Goal: Task Accomplishment & Management: Complete application form

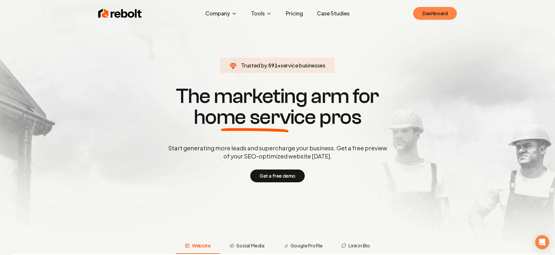
click at [447, 19] on link "Dashboard" at bounding box center [435, 13] width 44 height 13
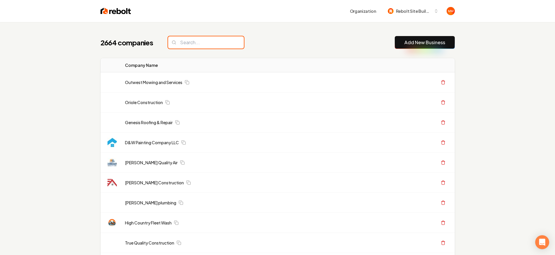
click at [184, 38] on input "search" at bounding box center [206, 42] width 76 height 12
click at [185, 39] on input "search" at bounding box center [206, 42] width 76 height 12
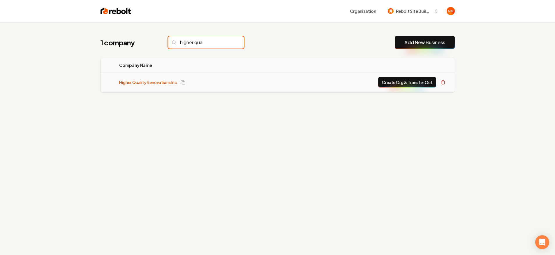
type input "higher qua"
click at [133, 82] on link "Higher Quality Renovations Inc." at bounding box center [148, 82] width 59 height 6
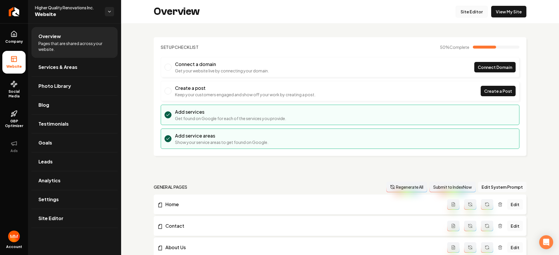
click at [470, 15] on link "Site Editor" at bounding box center [472, 12] width 32 height 12
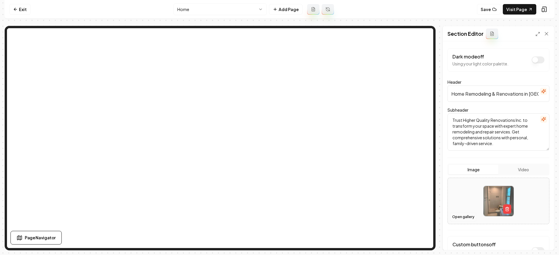
click at [464, 217] on button "Open gallery" at bounding box center [463, 217] width 26 height 9
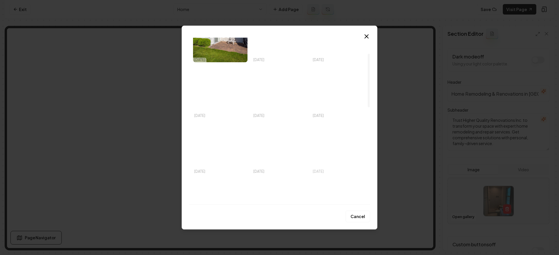
scroll to position [49, 0]
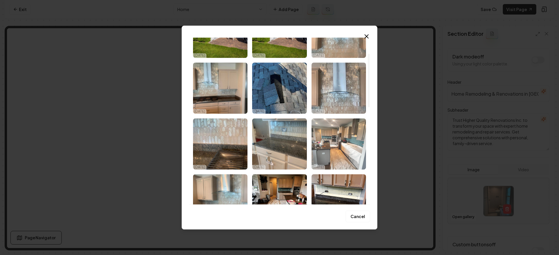
click at [339, 155] on img "Select image image_68ed25345c7cd75eb8807fad.jpeg" at bounding box center [339, 144] width 54 height 51
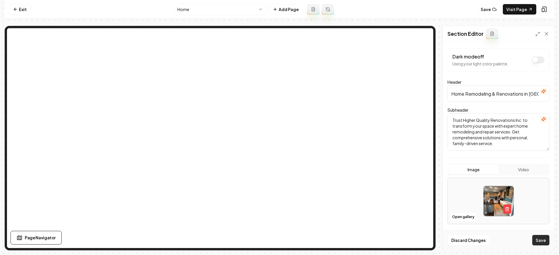
click at [547, 241] on button "Save" at bounding box center [540, 240] width 17 height 10
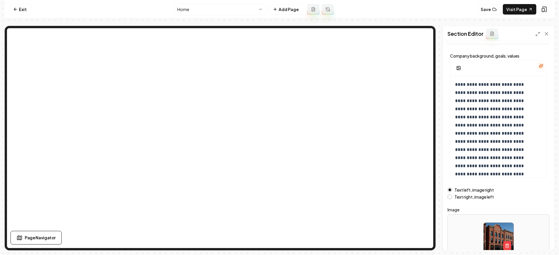
scroll to position [59, 0]
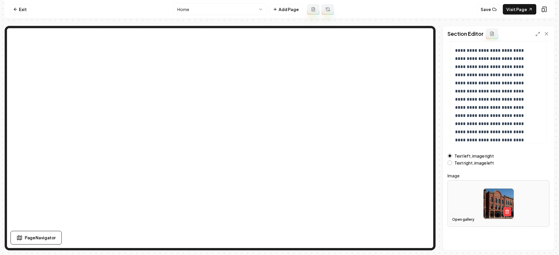
click at [459, 220] on button "Open gallery" at bounding box center [463, 219] width 26 height 9
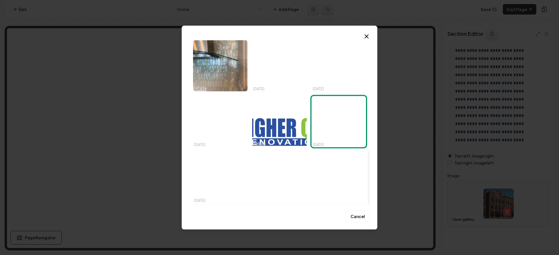
scroll to position [352, 0]
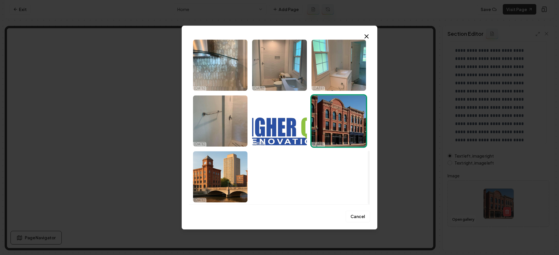
click at [366, 32] on div "Upload My Images Stock Images 10/13/25 10/13/25 10/13/25 10/13/25 10/13/25 10/1…" at bounding box center [280, 128] width 196 height 204
click at [368, 36] on icon "button" at bounding box center [366, 36] width 7 height 7
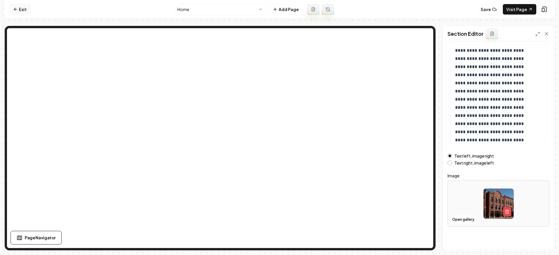
click at [20, 10] on link "Exit" at bounding box center [19, 9] width 21 height 10
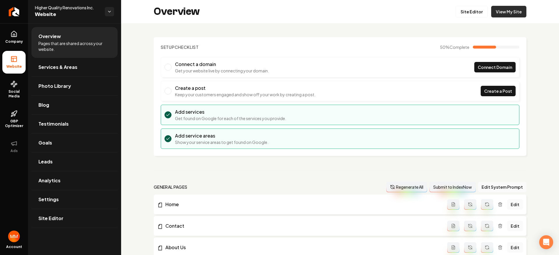
click at [515, 15] on link "View My Site" at bounding box center [508, 12] width 35 height 12
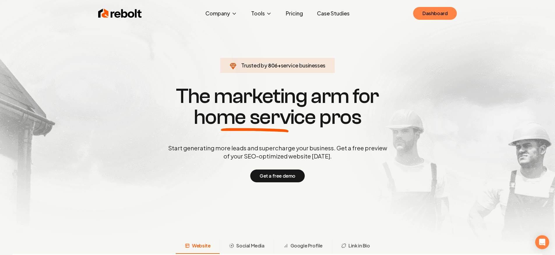
click at [436, 15] on link "Dashboard" at bounding box center [435, 13] width 44 height 13
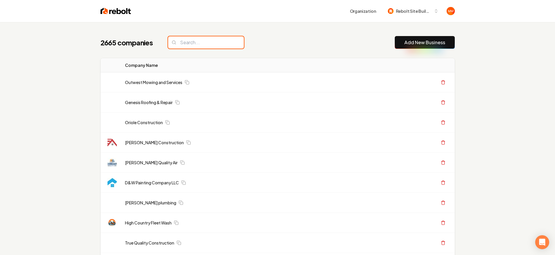
click at [177, 41] on input "search" at bounding box center [206, 42] width 76 height 12
click at [427, 44] on link "Add New Business" at bounding box center [424, 42] width 41 height 7
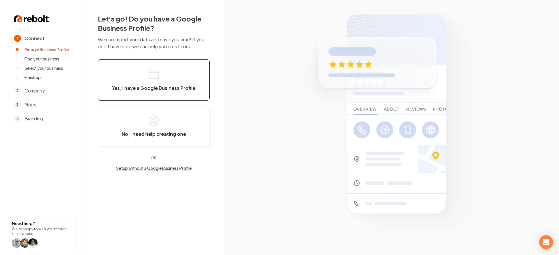
click at [155, 65] on button "Yes, I have a Google Business Profile" at bounding box center [154, 79] width 112 height 41
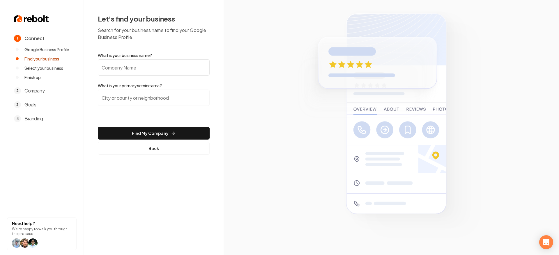
click at [171, 74] on input "What is your business name?" at bounding box center [154, 67] width 112 height 16
type input "Nerd Plumbing and Drain"
click at [154, 101] on input "search" at bounding box center [154, 98] width 112 height 16
click at [177, 99] on input "search" at bounding box center [154, 98] width 112 height 16
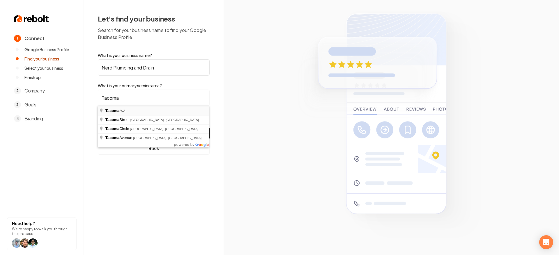
type input "Tacoma, [GEOGRAPHIC_DATA]"
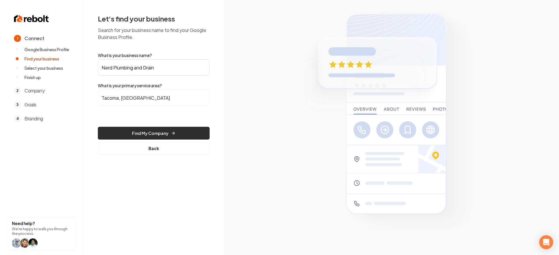
click at [151, 133] on button "Find My Company" at bounding box center [154, 133] width 112 height 13
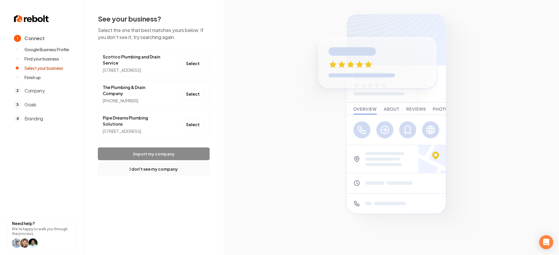
click at [160, 176] on button "I don't see my company" at bounding box center [154, 169] width 112 height 13
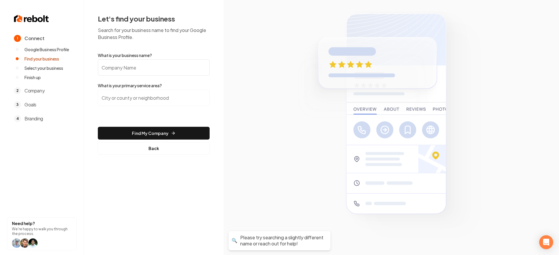
click at [151, 75] on input "What is your business name?" at bounding box center [154, 67] width 112 height 16
type input "Nerd Plumbing and Drain"
click at [135, 98] on input "search" at bounding box center [154, 98] width 112 height 16
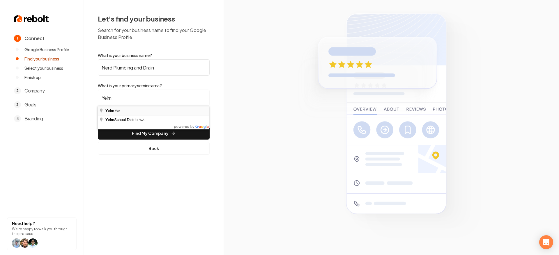
type input "Yelm, [GEOGRAPHIC_DATA]"
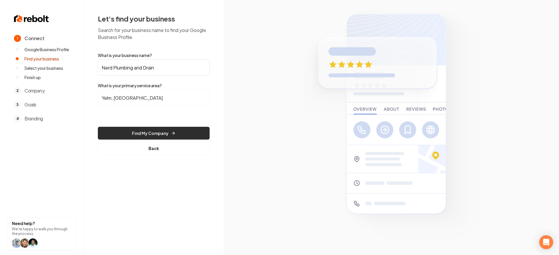
click at [136, 128] on button "Find My Company" at bounding box center [154, 133] width 112 height 13
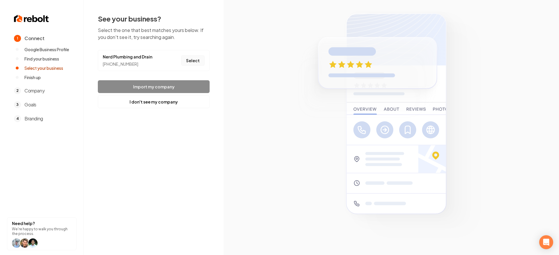
click at [187, 61] on button "Select" at bounding box center [193, 60] width 24 height 10
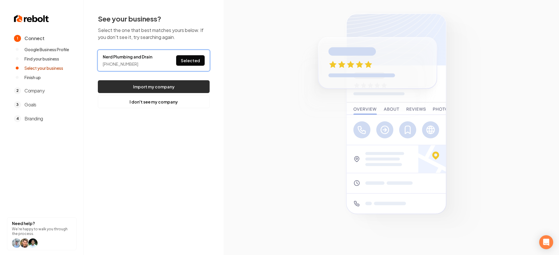
click at [176, 85] on button "Import my company" at bounding box center [154, 86] width 112 height 13
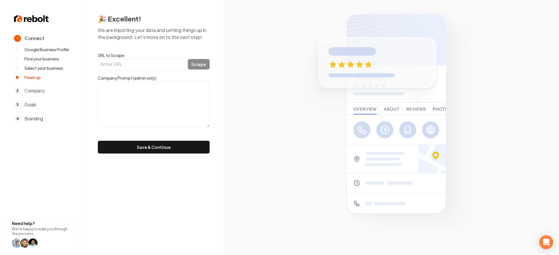
click at [157, 66] on input "URL to Scrape" at bounding box center [142, 64] width 88 height 12
paste input "[URL][DOMAIN_NAME]"
type input "[URL][DOMAIN_NAME]"
click at [197, 62] on button "Scrape" at bounding box center [199, 64] width 22 height 10
drag, startPoint x: 178, startPoint y: 64, endPoint x: 16, endPoint y: 47, distance: 162.8
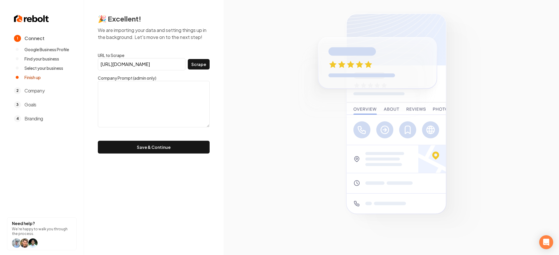
click at [7, 46] on div "1 Connect Google Business Profile Find your business Select your business Finis…" at bounding box center [279, 127] width 559 height 255
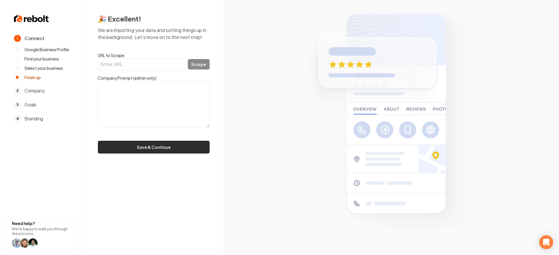
click at [165, 150] on button "Save & Continue" at bounding box center [154, 147] width 112 height 13
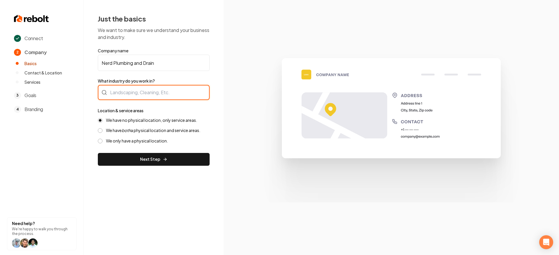
click at [153, 98] on div at bounding box center [154, 92] width 112 height 15
type input "Plumbing"
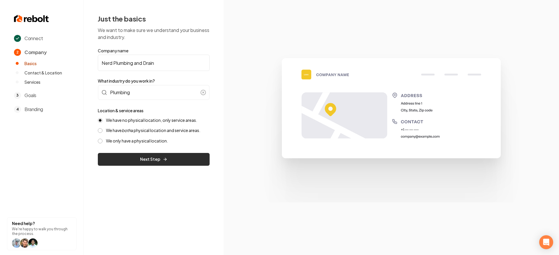
click at [144, 158] on button "Next Step" at bounding box center [154, 159] width 112 height 13
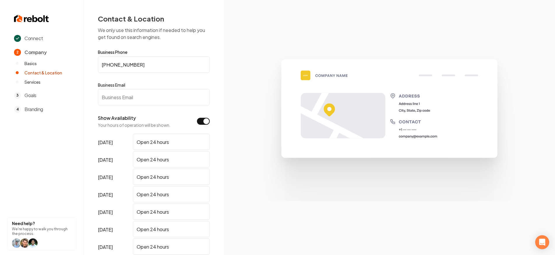
click at [154, 97] on input "Business Email" at bounding box center [154, 97] width 112 height 16
paste input "[EMAIL_ADDRESS][DOMAIN_NAME]"
type input "[EMAIL_ADDRESS][DOMAIN_NAME]"
click at [241, 77] on section at bounding box center [389, 127] width 331 height 255
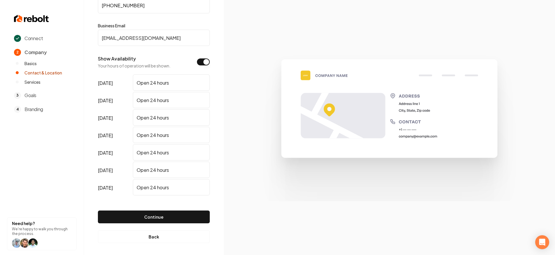
scroll to position [61, 0]
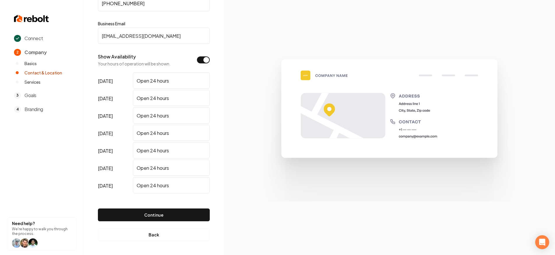
click at [129, 214] on button "Continue" at bounding box center [154, 215] width 112 height 13
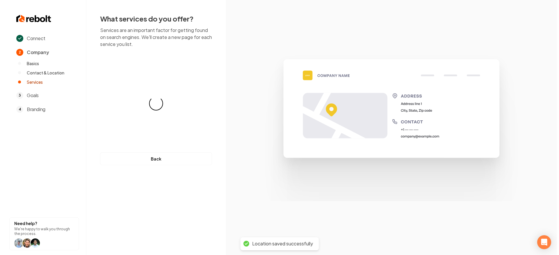
scroll to position [0, 0]
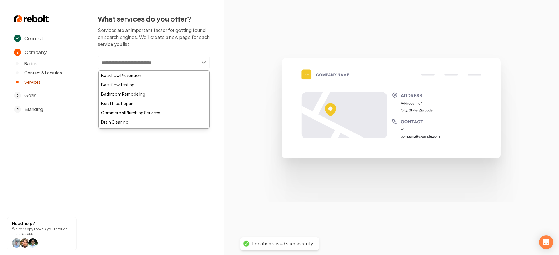
click at [169, 66] on input "text" at bounding box center [154, 62] width 112 height 13
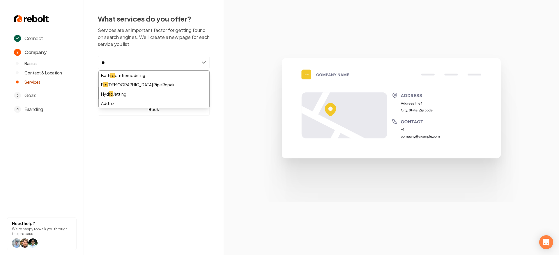
type input "*"
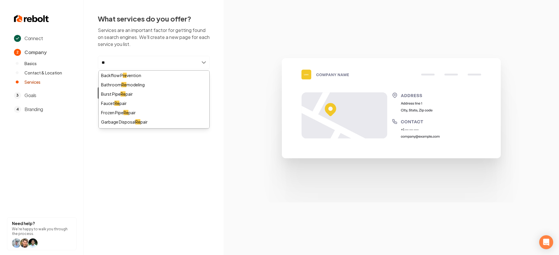
type input "*"
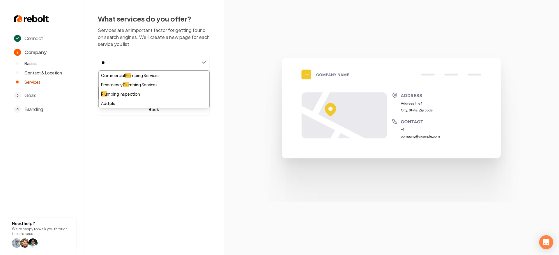
type input "*"
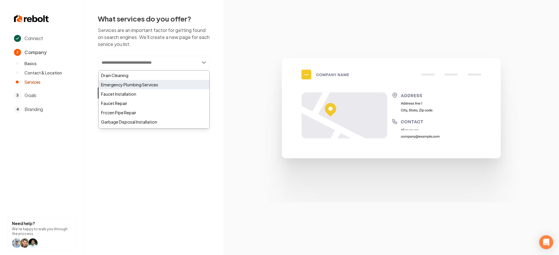
scroll to position [46, 0]
click at [142, 79] on div "Drain Cleaning" at bounding box center [154, 75] width 111 height 9
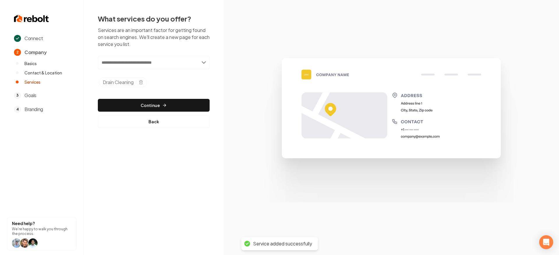
click at [154, 63] on input "text" at bounding box center [154, 62] width 112 height 13
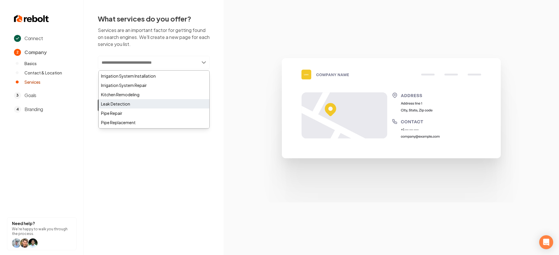
scroll to position [148, 0]
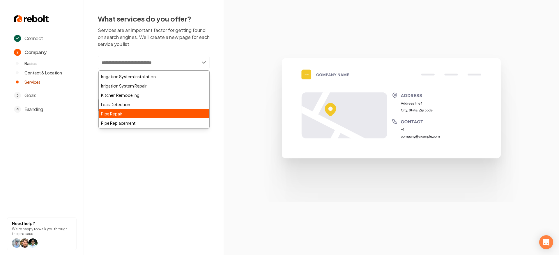
click at [134, 113] on div "Pipe Repair" at bounding box center [154, 113] width 111 height 9
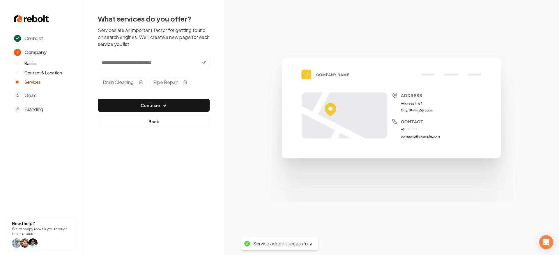
click at [162, 63] on input "text" at bounding box center [154, 62] width 112 height 13
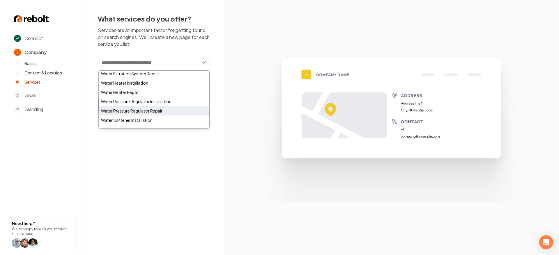
scroll to position [387, 0]
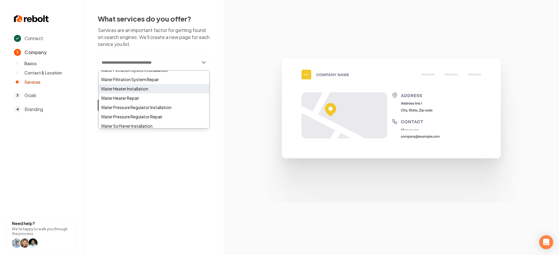
click at [148, 91] on div "Water Heater Installation" at bounding box center [154, 88] width 111 height 9
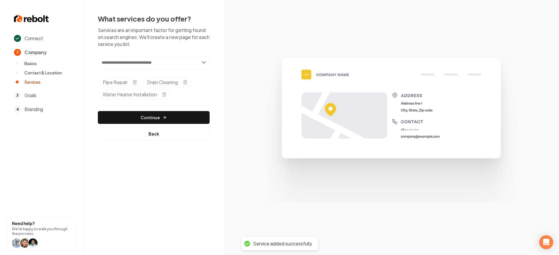
click at [166, 61] on input "text" at bounding box center [154, 62] width 112 height 13
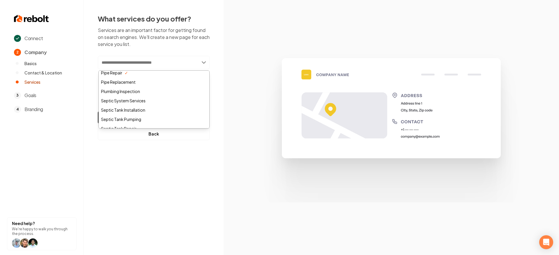
scroll to position [0, 0]
click at [137, 93] on div "Bathroom Remodeling" at bounding box center [154, 93] width 111 height 9
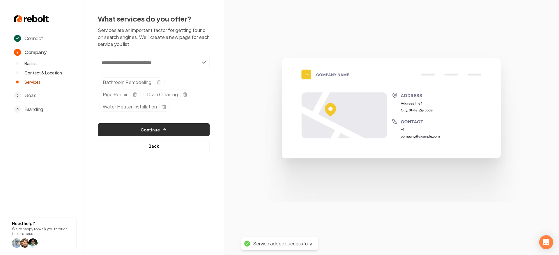
click at [165, 128] on icon "button" at bounding box center [164, 130] width 5 height 5
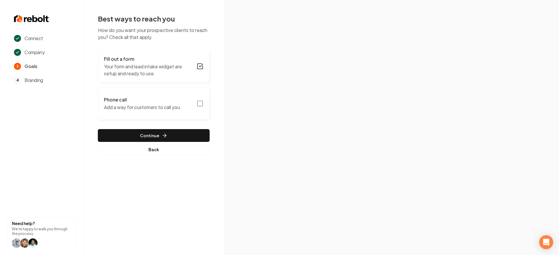
click at [196, 106] on button "Phone call Add a way for customers to call you." at bounding box center [154, 103] width 112 height 33
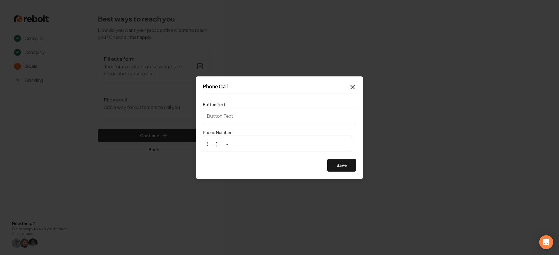
type input "Call us"
type input "[PHONE_NUMBER]"
click at [341, 162] on button "Save" at bounding box center [341, 165] width 29 height 13
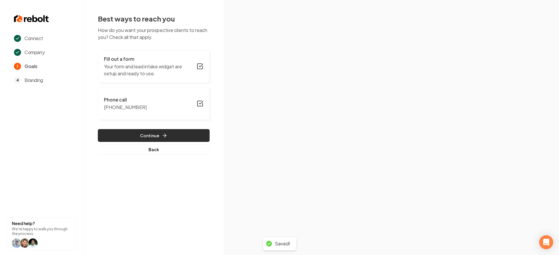
click at [156, 134] on button "Continue" at bounding box center [154, 135] width 112 height 13
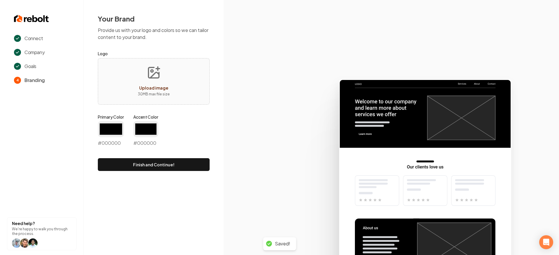
type input "#194d33"
type input "#70be00"
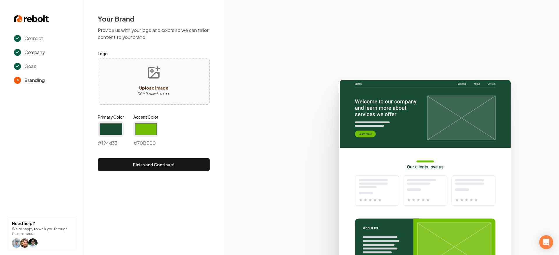
click at [160, 79] on icon "Upload image" at bounding box center [154, 73] width 14 height 14
click at [161, 89] on span "Upload image" at bounding box center [153, 87] width 29 height 5
click at [156, 86] on span "Upload image" at bounding box center [153, 87] width 29 height 5
click at [112, 127] on input "#194d33" at bounding box center [111, 129] width 26 height 16
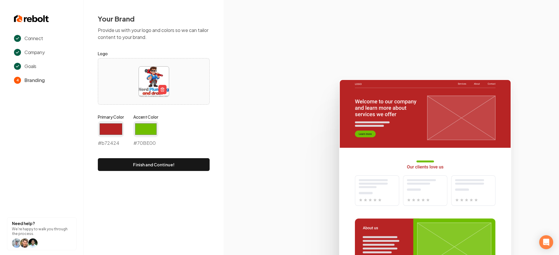
type input "#b72424"
drag, startPoint x: 199, startPoint y: 134, endPoint x: 165, endPoint y: 124, distance: 35.2
click at [199, 134] on div "Primary Color #b72424 #b72424 Accent Color #70be00 #70BE00" at bounding box center [154, 131] width 112 height 35
click at [145, 123] on input "#70be00" at bounding box center [145, 129] width 25 height 16
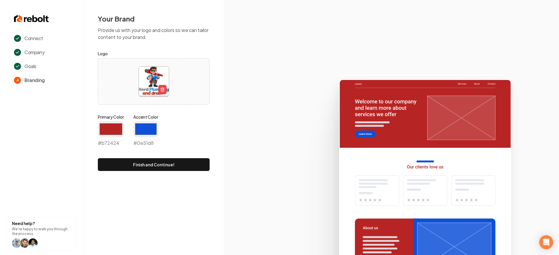
type input "#0e51d8"
click at [242, 140] on icon at bounding box center [391, 165] width 335 height 181
click at [169, 168] on button "Finish and Continue!" at bounding box center [154, 164] width 112 height 13
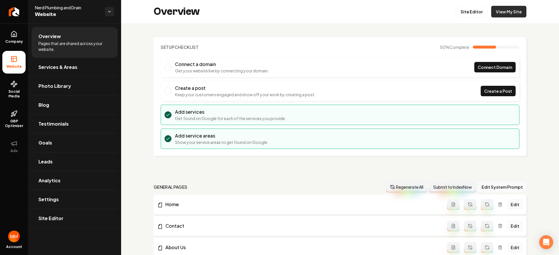
click at [498, 15] on link "View My Site" at bounding box center [508, 12] width 35 height 12
click at [473, 13] on link "Site Editor" at bounding box center [472, 12] width 32 height 12
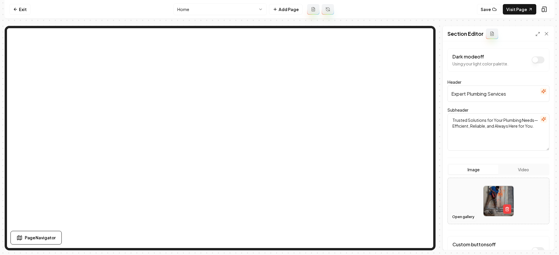
click at [464, 218] on button "Open gallery" at bounding box center [463, 217] width 26 height 9
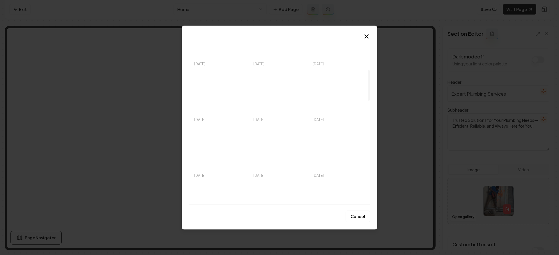
scroll to position [279, 0]
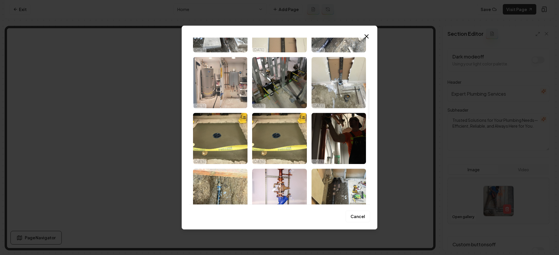
click at [231, 99] on img "Select image image_68ed4e415c7cd75eb8f479fd.jpeg" at bounding box center [220, 82] width 54 height 51
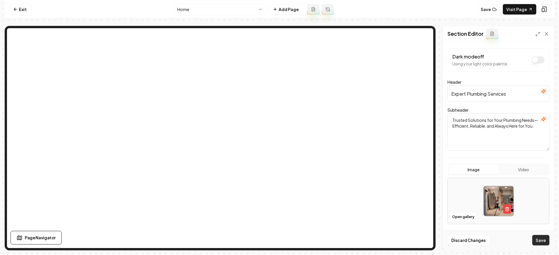
click at [542, 240] on button "Save" at bounding box center [540, 240] width 17 height 10
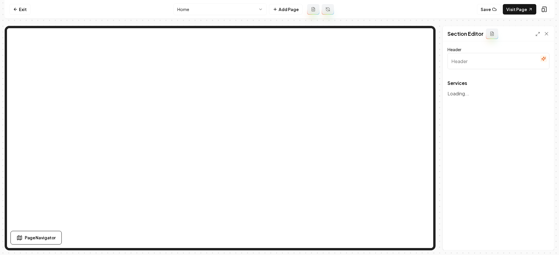
type input "Expert Plumbing and Drain Solutions"
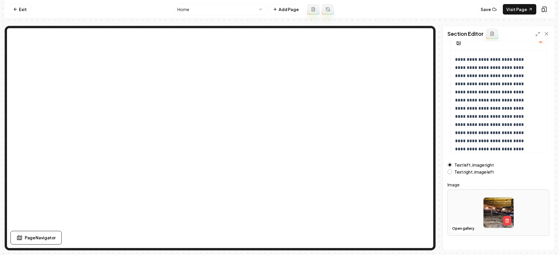
scroll to position [59, 0]
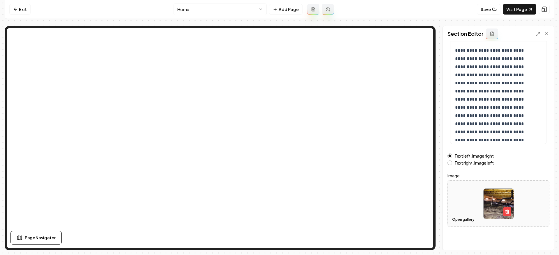
click at [469, 220] on button "Open gallery" at bounding box center [463, 219] width 26 height 9
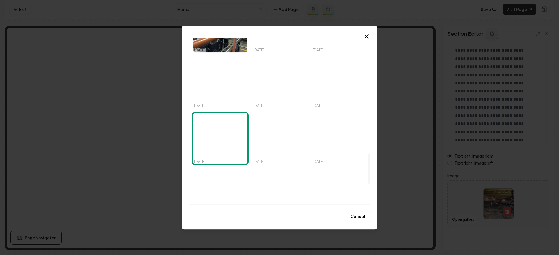
scroll to position [631, 0]
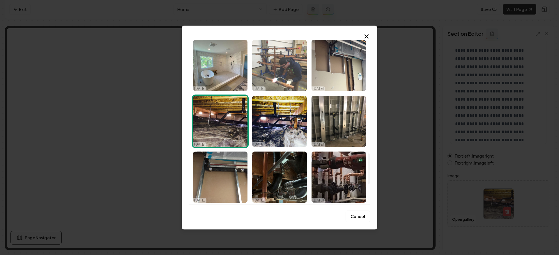
click at [277, 84] on img "Select image image_68ed4e415c7cd75eb8f47660.jpeg" at bounding box center [279, 65] width 54 height 51
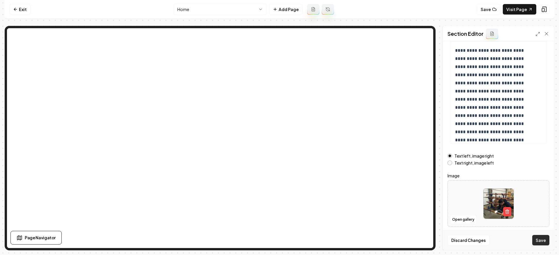
click at [538, 236] on button "Save" at bounding box center [540, 240] width 17 height 10
